Goal: Find specific page/section: Find specific page/section

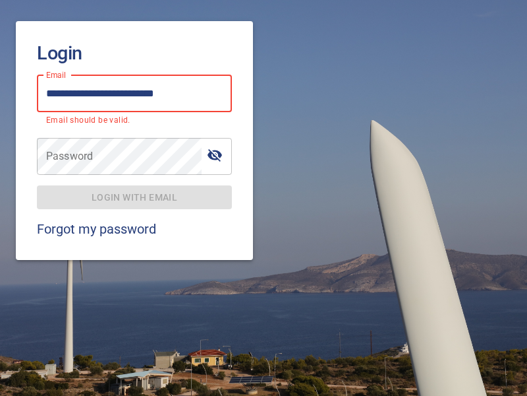
type input "**********"
click at [134, 189] on span "Login with email" at bounding box center [134, 197] width 174 height 16
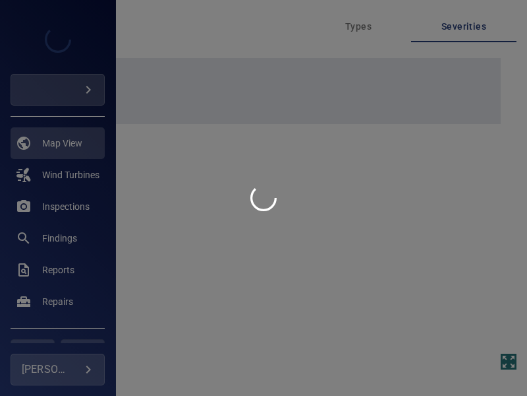
type input "****"
